Goal: Understand process/instructions

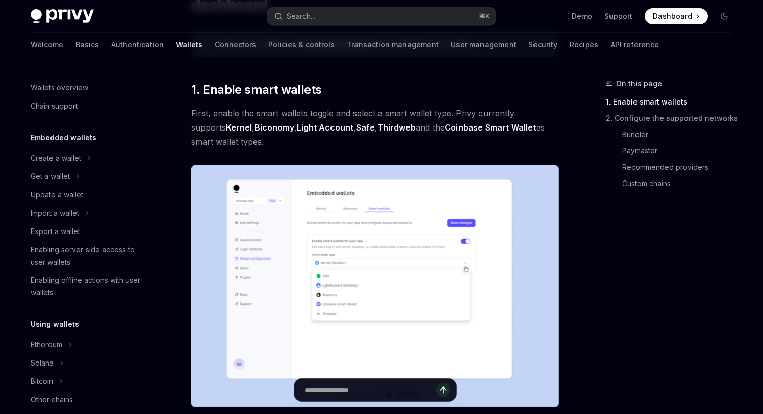
scroll to position [238, 0]
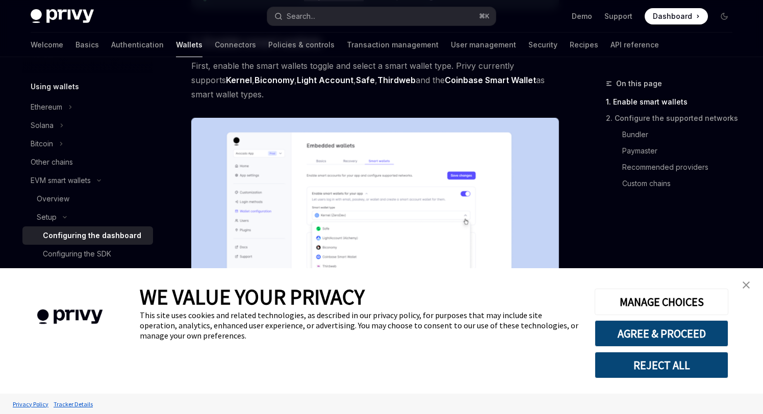
type textarea "*"
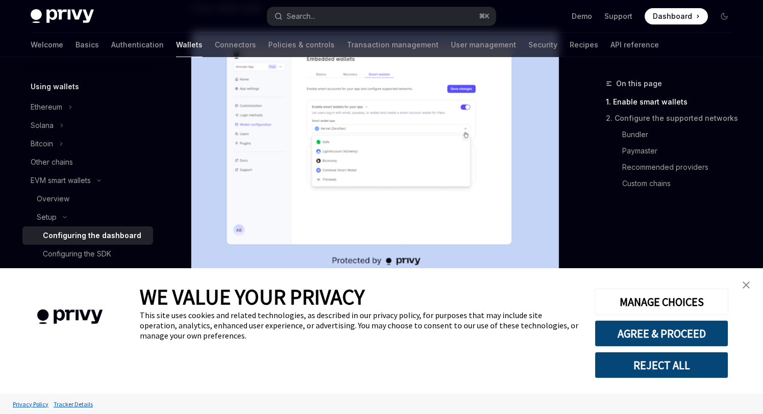
scroll to position [252, 0]
click at [670, 372] on button "REJECT ALL" at bounding box center [662, 365] width 134 height 27
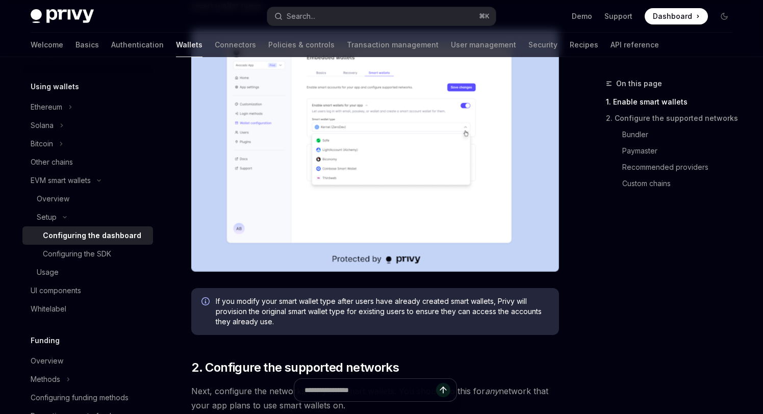
scroll to position [309, 0]
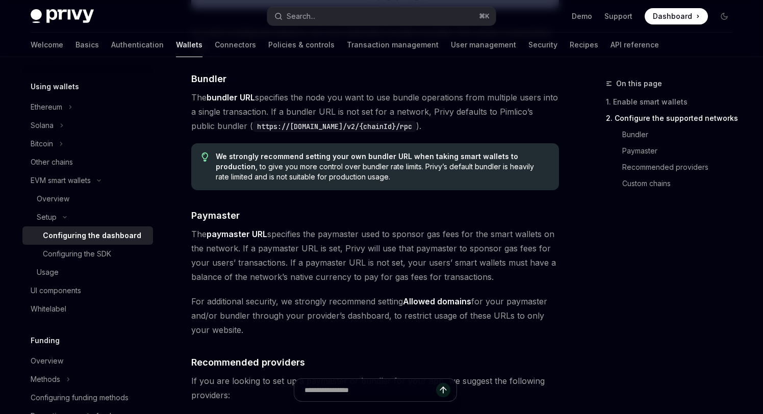
scroll to position [906, 0]
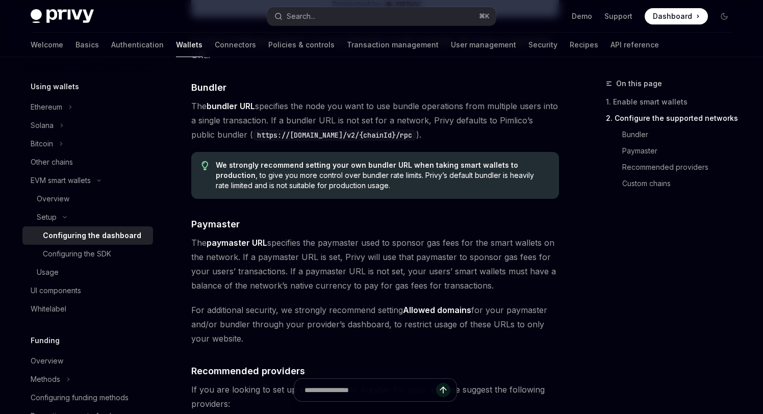
drag, startPoint x: 409, startPoint y: 135, endPoint x: 231, endPoint y: 135, distance: 178.5
click at [253, 135] on code "https://[DOMAIN_NAME]/v2/{chainId}/rpc" at bounding box center [334, 135] width 163 height 11
copy code "https://[DOMAIN_NAME]/v2/{chainId}/rpc"
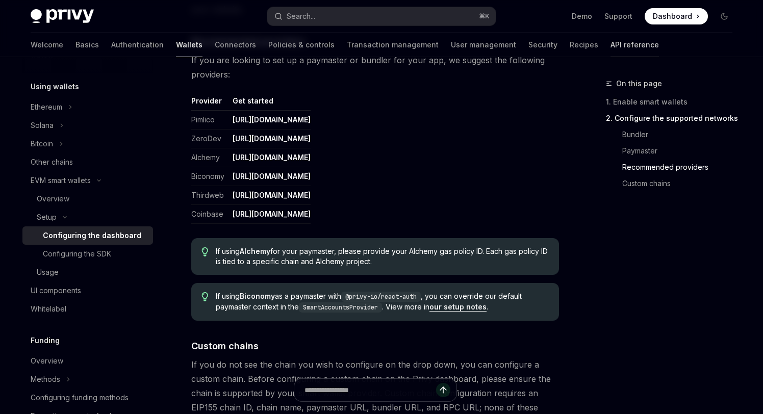
scroll to position [1246, 0]
